Goal: Transaction & Acquisition: Purchase product/service

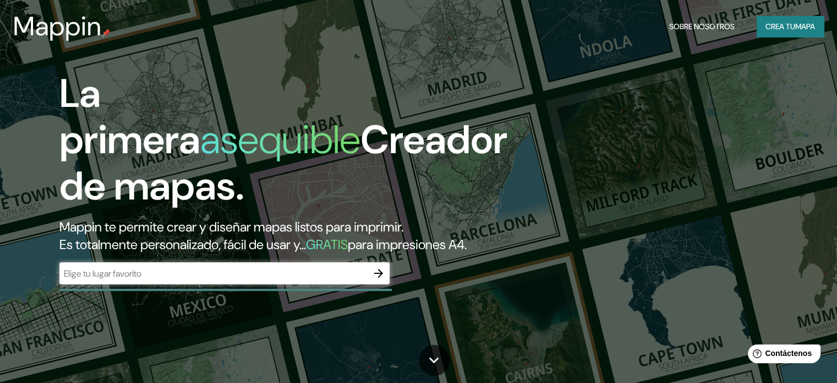
click at [259, 284] on div "​" at bounding box center [224, 273] width 330 height 22
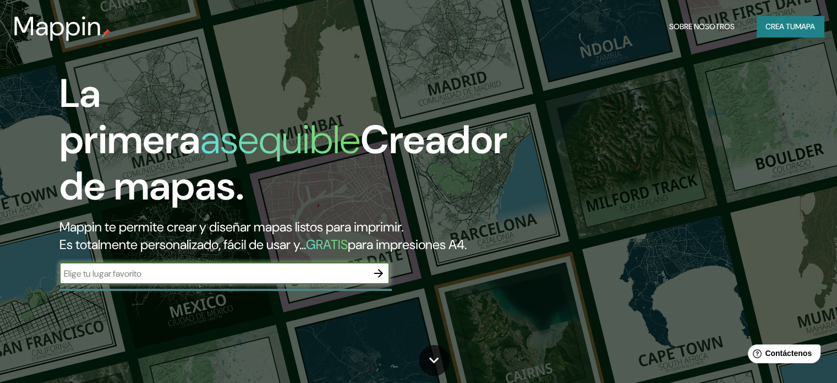
click at [375, 277] on icon "button" at bounding box center [378, 273] width 9 height 9
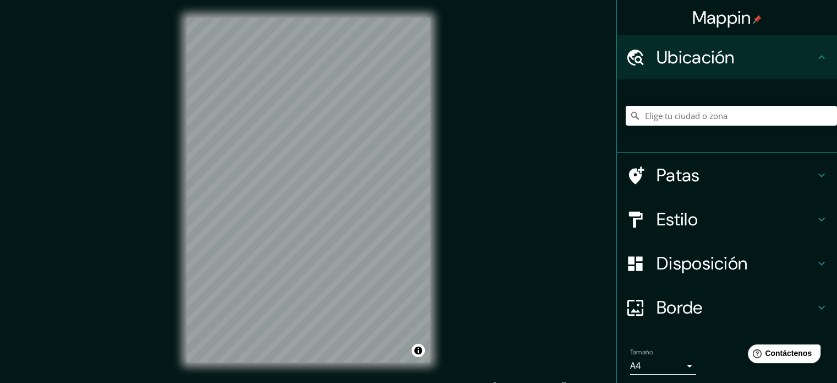
click at [671, 57] on font "Ubicación" at bounding box center [696, 57] width 78 height 23
click at [691, 123] on input "Elige tu ciudad o zona" at bounding box center [731, 116] width 211 height 20
click at [694, 110] on input "Elige tu ciudad o zona" at bounding box center [731, 116] width 211 height 20
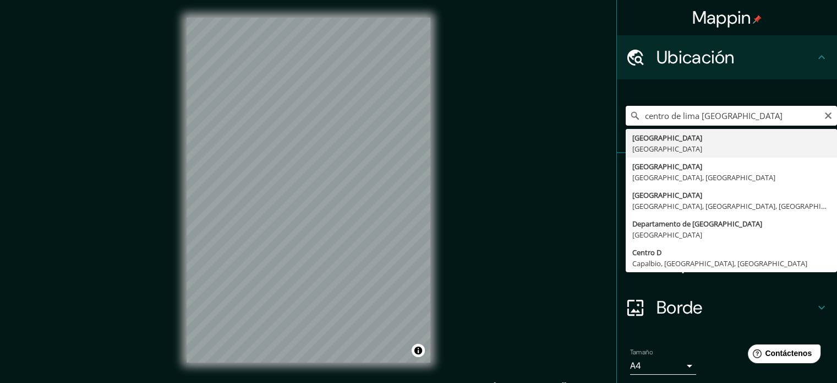
type input "[GEOGRAPHIC_DATA], [GEOGRAPHIC_DATA]"
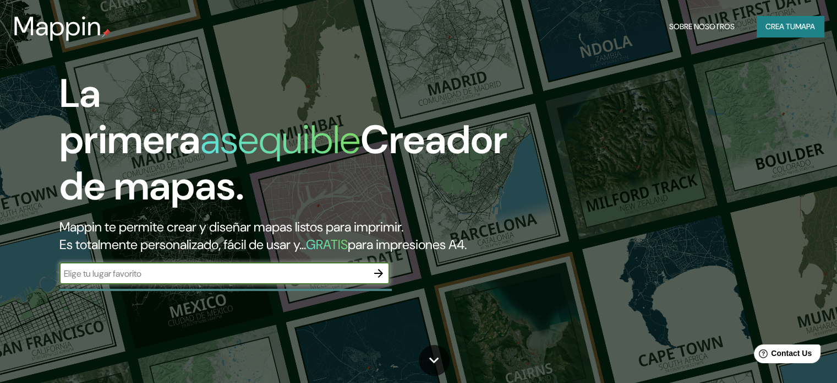
click at [112, 280] on input "text" at bounding box center [213, 273] width 308 height 13
type input "compañia de seguros peruano suiza"
click at [383, 280] on icon "button" at bounding box center [378, 272] width 13 height 13
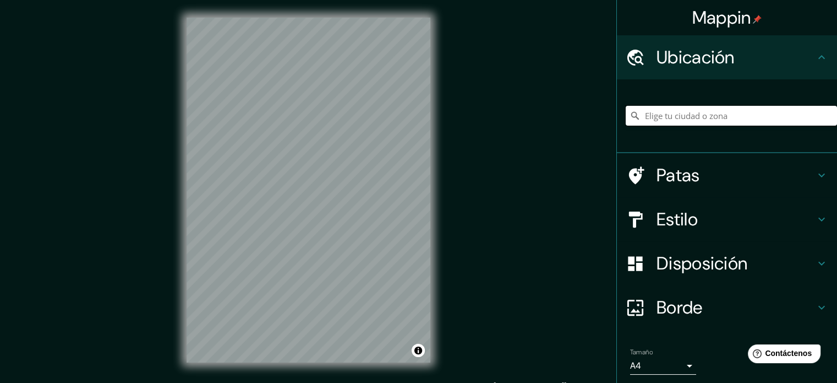
click at [722, 118] on input "Elige tu ciudad o zona" at bounding box center [731, 116] width 211 height 20
drag, startPoint x: 683, startPoint y: 206, endPoint x: 679, endPoint y: 193, distance: 13.4
click at [682, 202] on div "Estilo" at bounding box center [727, 219] width 220 height 44
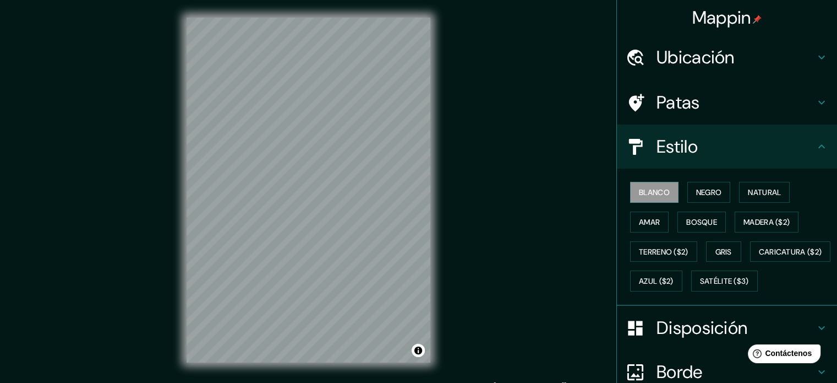
click at [672, 156] on font "Estilo" at bounding box center [677, 146] width 41 height 23
click at [781, 155] on h4 "Estilo" at bounding box center [736, 146] width 159 height 22
click at [776, 112] on h4 "Patas" at bounding box center [736, 102] width 159 height 22
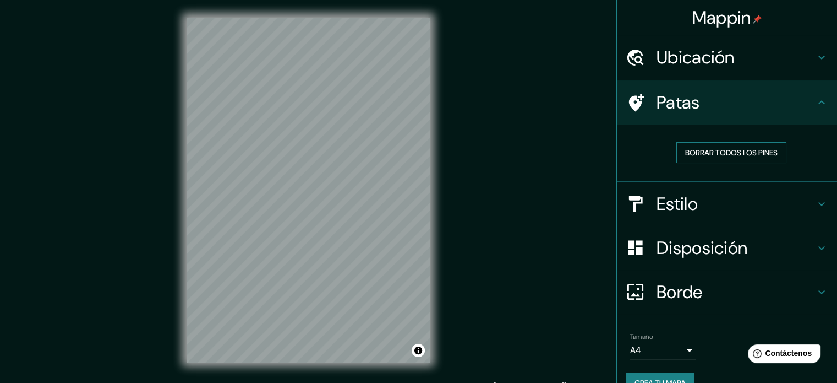
click at [749, 155] on font "Borrar todos los pines" at bounding box center [731, 153] width 92 height 10
click at [746, 152] on font "Borrar todos los pines" at bounding box center [731, 153] width 92 height 10
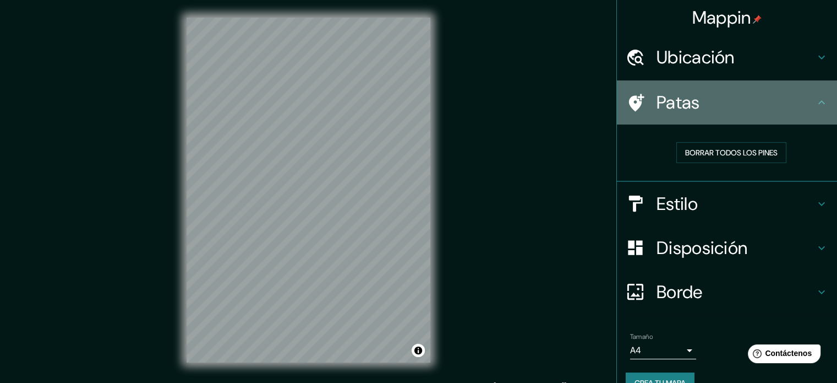
click at [714, 104] on h4 "Patas" at bounding box center [736, 102] width 159 height 22
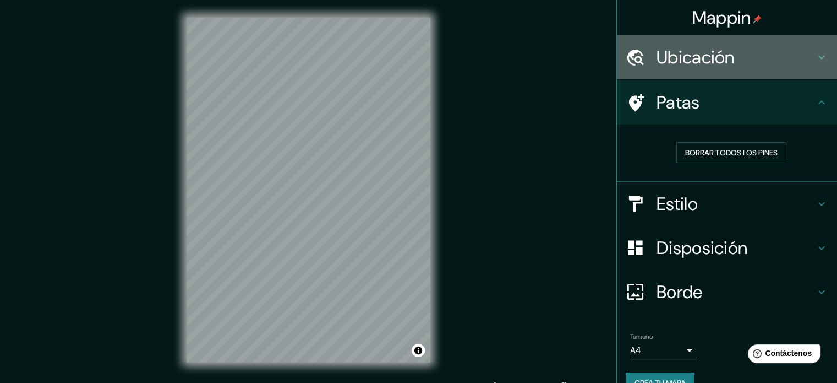
click at [806, 68] on h4 "Ubicación" at bounding box center [736, 57] width 159 height 22
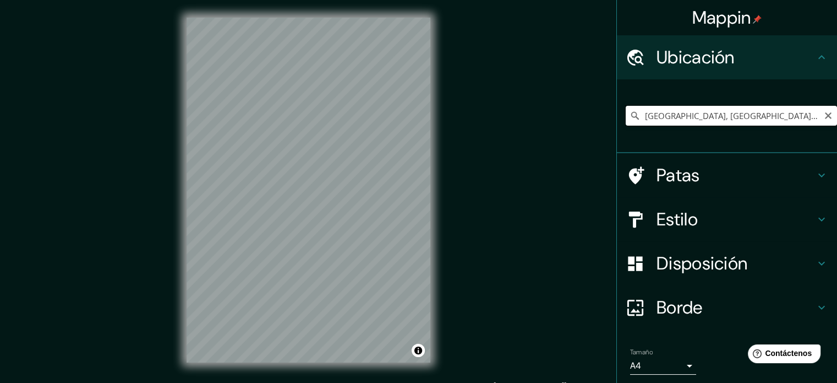
click at [738, 112] on input "[GEOGRAPHIC_DATA], [GEOGRAPHIC_DATA], [GEOGRAPHIC_DATA]" at bounding box center [731, 116] width 211 height 20
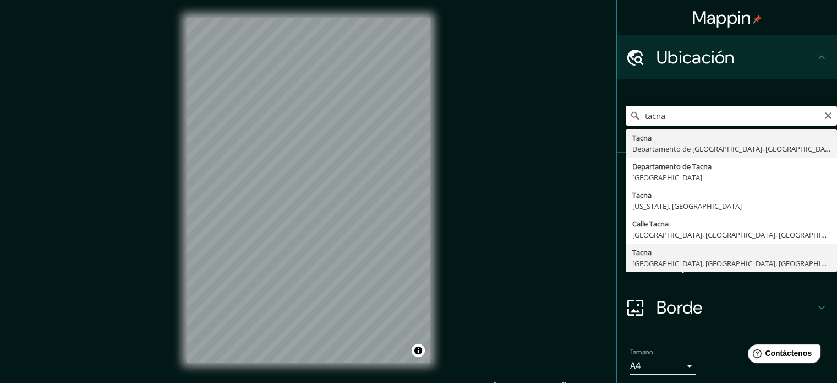
type input "Tacna, Lima, Provincia de Lima, Perú"
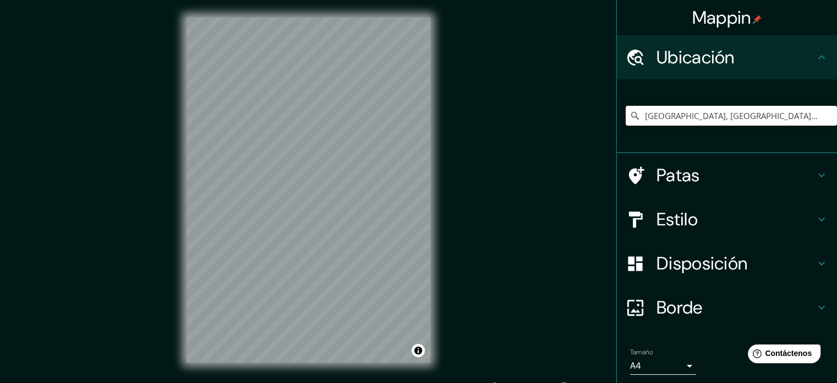
click at [143, 236] on div "Mappin Ubicación Tacna, Lima, Provincia de Lima, Perú Patas Estilo Disposición …" at bounding box center [418, 198] width 837 height 397
click at [448, 165] on div "Mappin Ubicación Tacna, Lima, Provincia de Lima, Perú Patas Estilo Disposición …" at bounding box center [418, 198] width 837 height 397
click at [489, 294] on div "Mappin Ubicación Tacna, Lima, Provincia de Lima, Perú Patas Estilo Disposición …" at bounding box center [418, 198] width 837 height 397
click at [446, 382] on html "Mappin Ubicación Tacna, Lima, Provincia de Lima, Perú Patas Estilo Disposición …" at bounding box center [418, 191] width 837 height 383
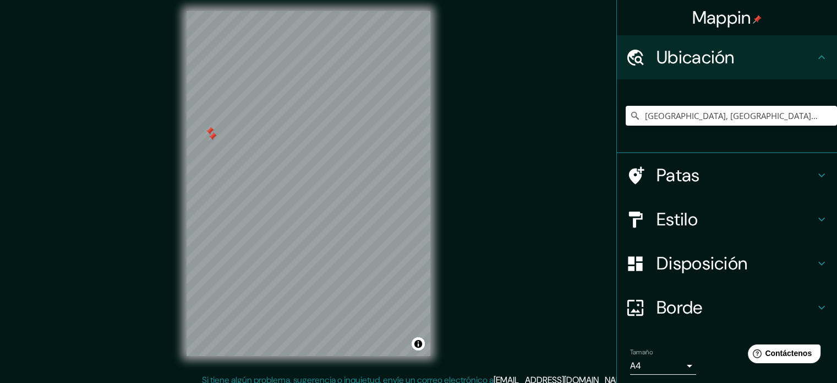
scroll to position [8, 0]
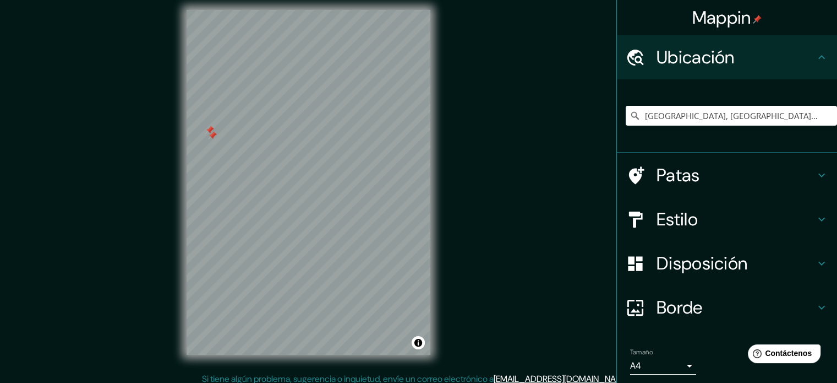
click at [712, 169] on h4 "Patas" at bounding box center [736, 175] width 159 height 22
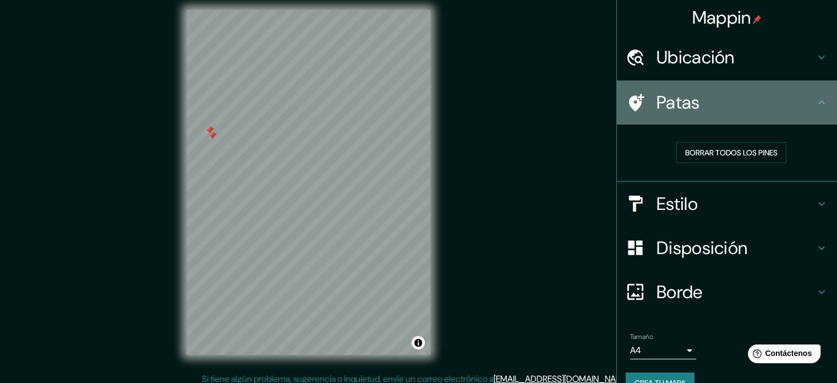
click at [764, 106] on h4 "Patas" at bounding box center [736, 102] width 159 height 22
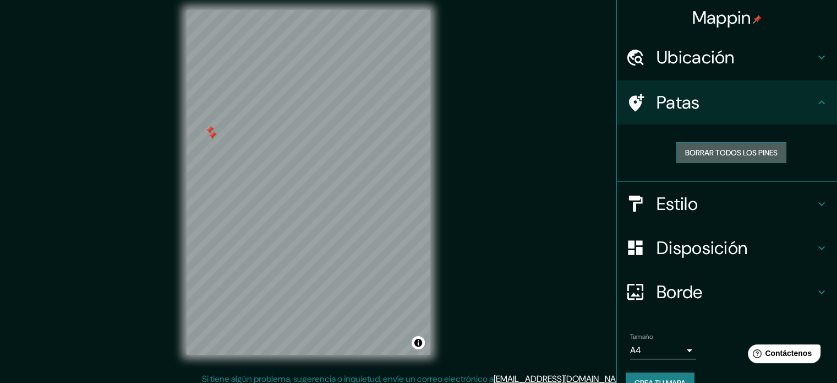
click at [694, 158] on font "Borrar todos los pines" at bounding box center [731, 152] width 92 height 14
click at [240, 101] on div at bounding box center [238, 103] width 9 height 9
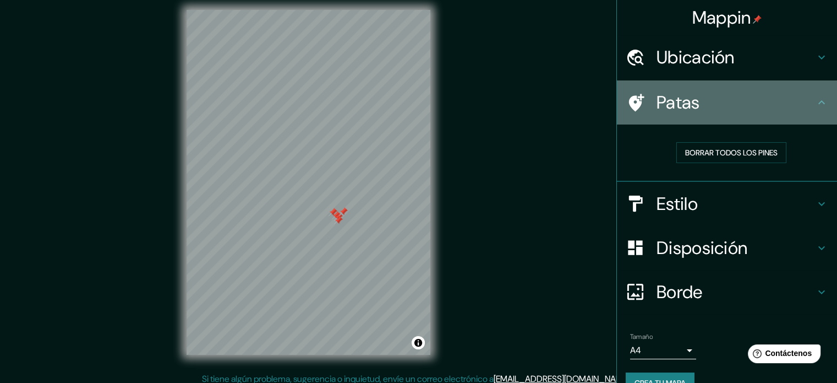
click at [705, 99] on h4 "Patas" at bounding box center [736, 102] width 159 height 22
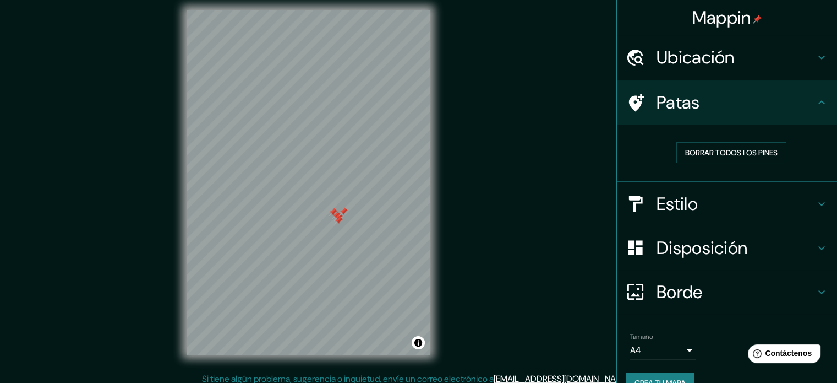
click at [705, 99] on h4 "Patas" at bounding box center [736, 102] width 159 height 22
drag, startPoint x: 826, startPoint y: 103, endPoint x: 821, endPoint y: 96, distance: 8.3
click at [825, 101] on div "Patas" at bounding box center [727, 102] width 220 height 44
click at [815, 57] on icon at bounding box center [821, 57] width 13 height 13
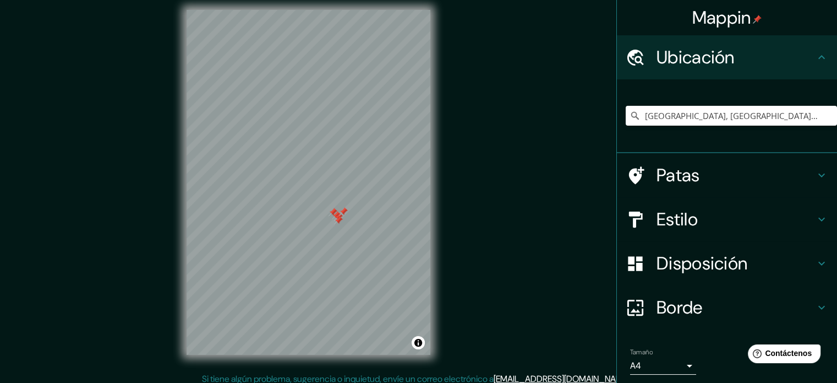
click at [778, 166] on h4 "Patas" at bounding box center [736, 175] width 159 height 22
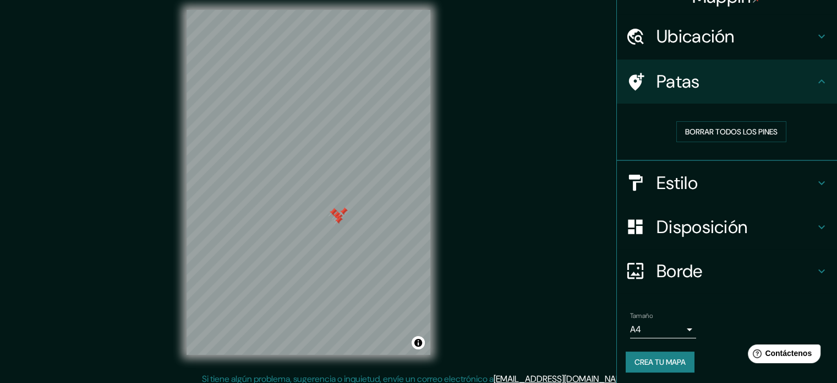
scroll to position [22, 0]
click at [335, 222] on div at bounding box center [332, 222] width 9 height 9
click at [331, 220] on div at bounding box center [335, 217] width 9 height 9
click at [328, 217] on div at bounding box center [329, 218] width 9 height 9
click at [332, 223] on div at bounding box center [333, 220] width 9 height 9
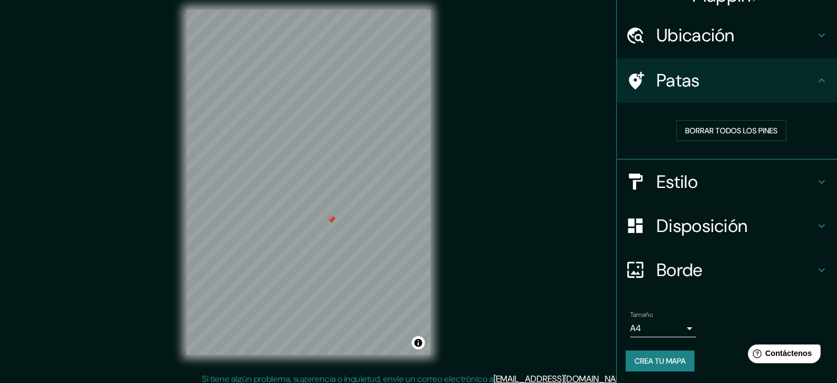
click at [330, 219] on div at bounding box center [331, 219] width 9 height 9
